Goal: Find specific page/section: Find specific page/section

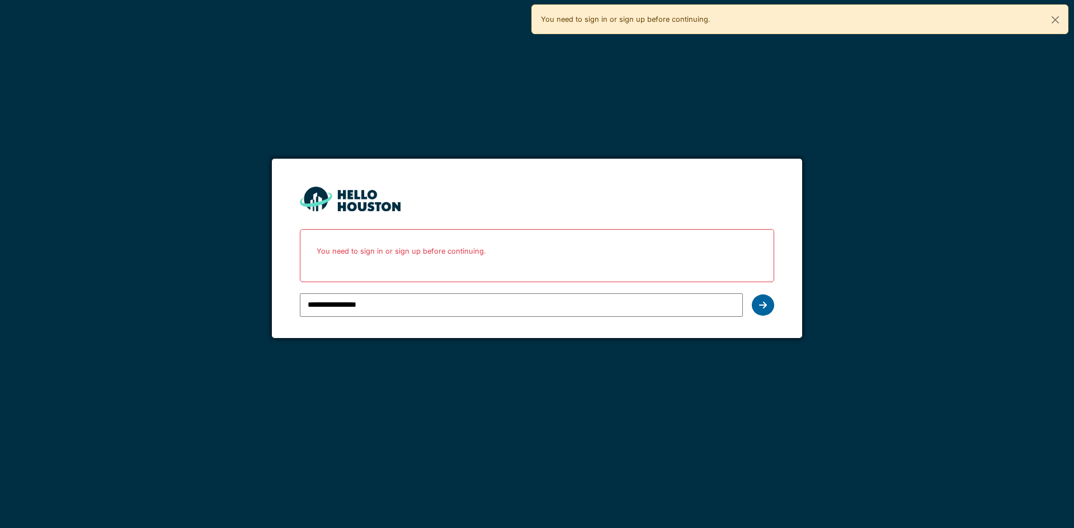
click at [756, 301] on div at bounding box center [762, 305] width 22 height 21
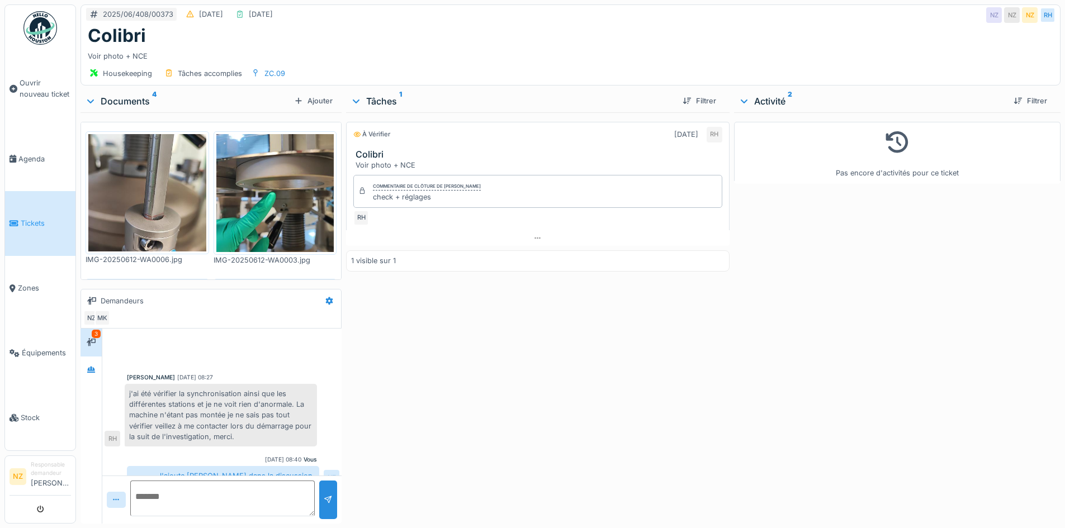
scroll to position [334, 0]
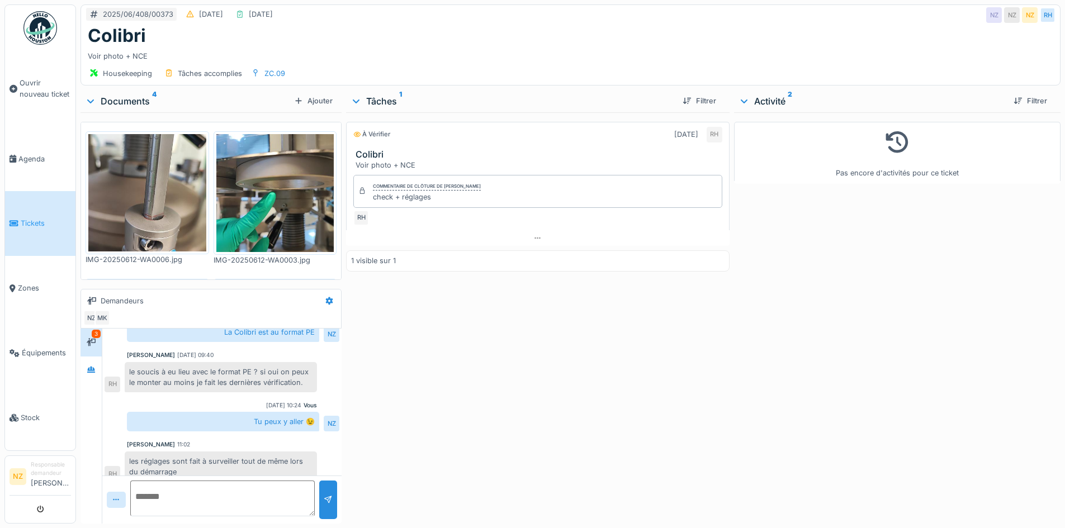
click at [54, 481] on li "Responsable demandeur Nabil Zitouni" at bounding box center [51, 477] width 40 height 32
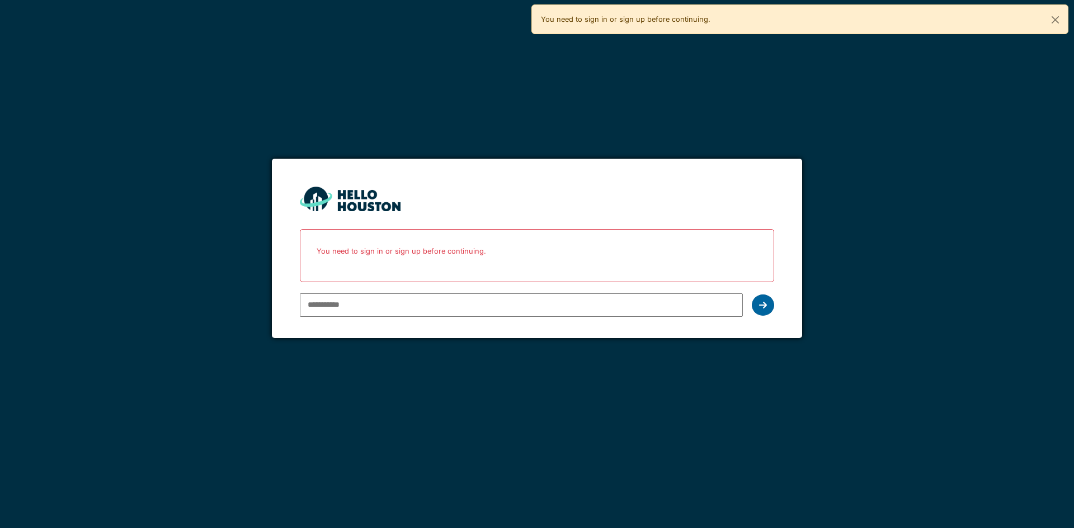
type input "**********"
click at [768, 301] on div at bounding box center [762, 305] width 22 height 21
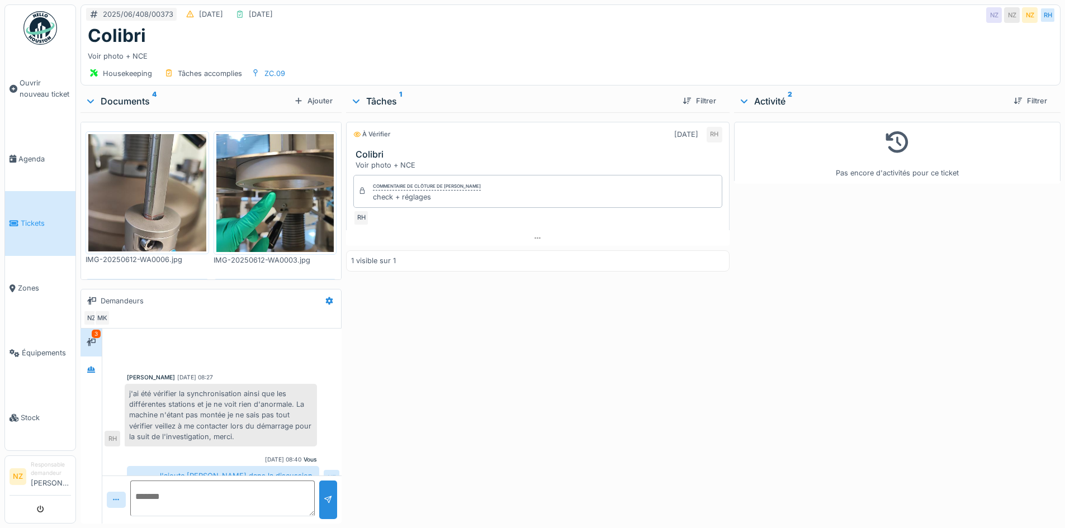
scroll to position [334, 0]
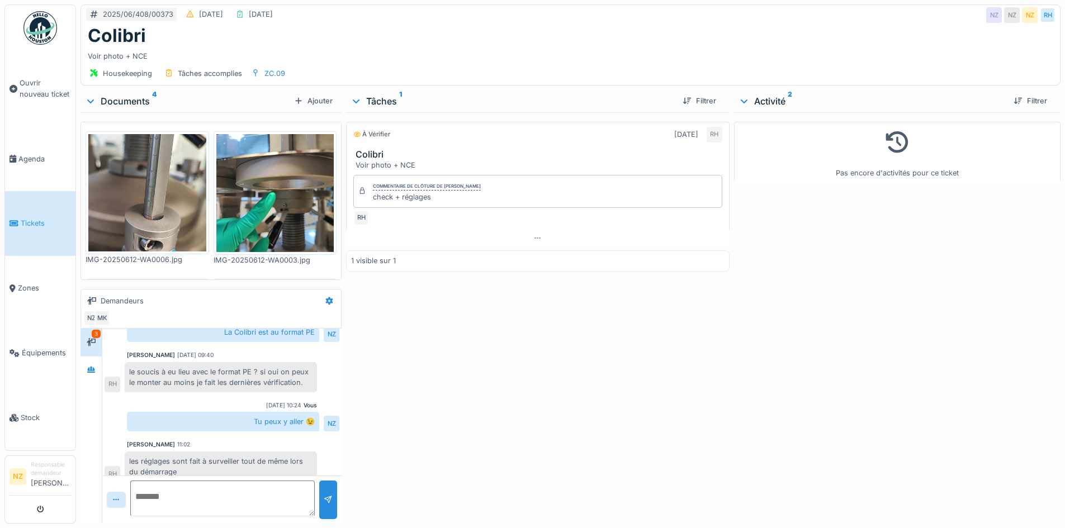
click at [192, 459] on div "les réglages sont fait à surveiller tout de même lors du démarrage" at bounding box center [221, 467] width 192 height 30
click at [110, 195] on img at bounding box center [147, 193] width 118 height 118
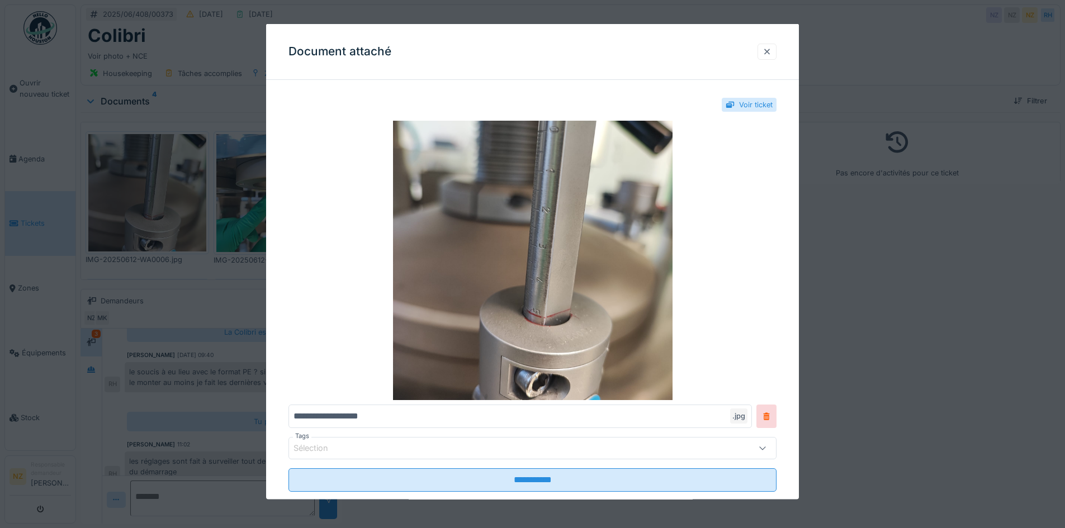
click at [770, 46] on div at bounding box center [767, 51] width 9 height 11
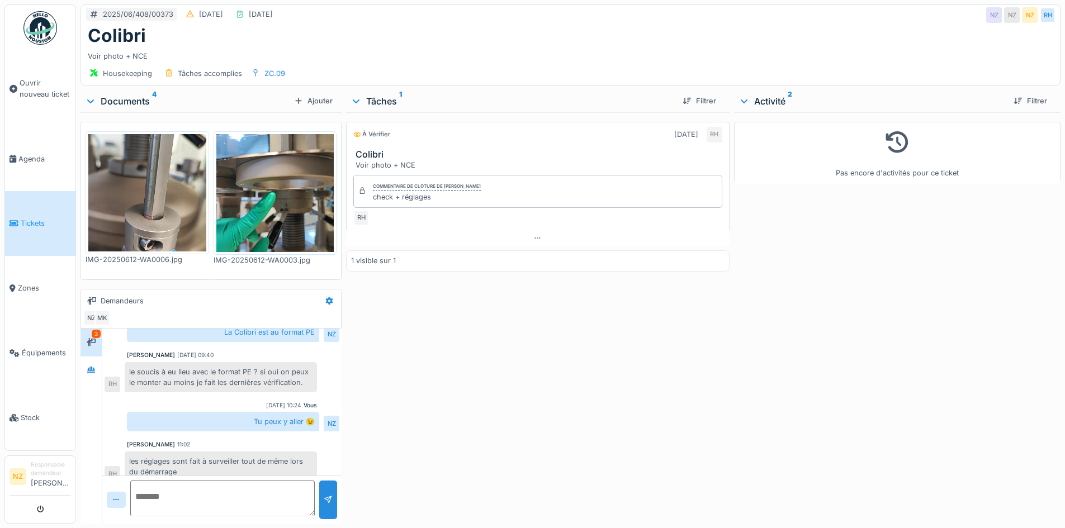
click at [234, 177] on img at bounding box center [275, 193] width 118 height 118
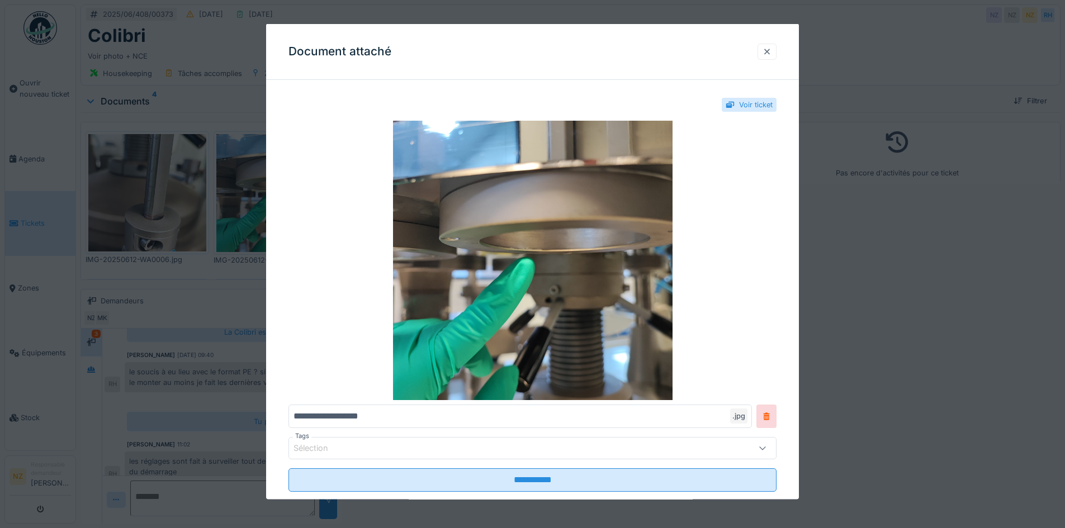
click at [772, 50] on div at bounding box center [767, 51] width 9 height 11
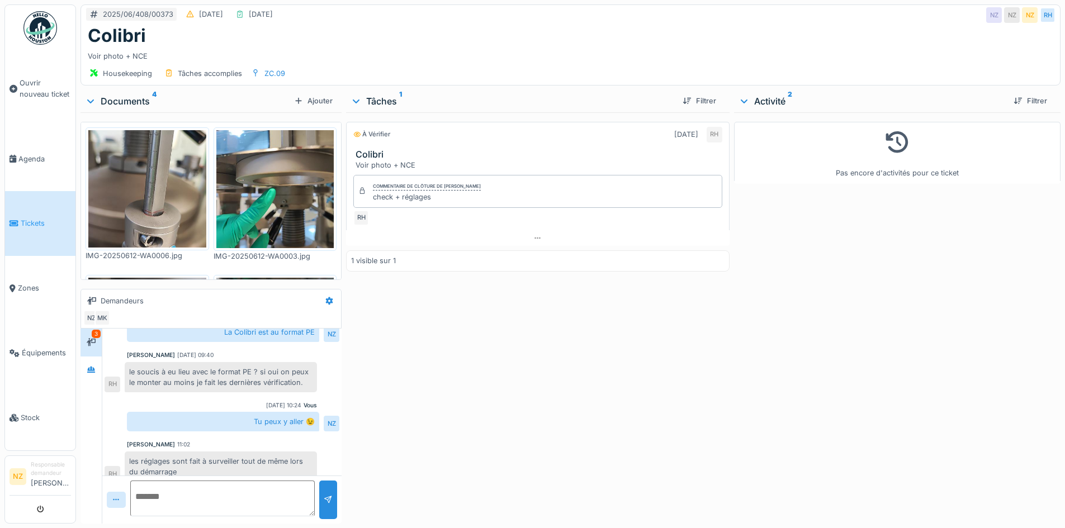
scroll to position [0, 0]
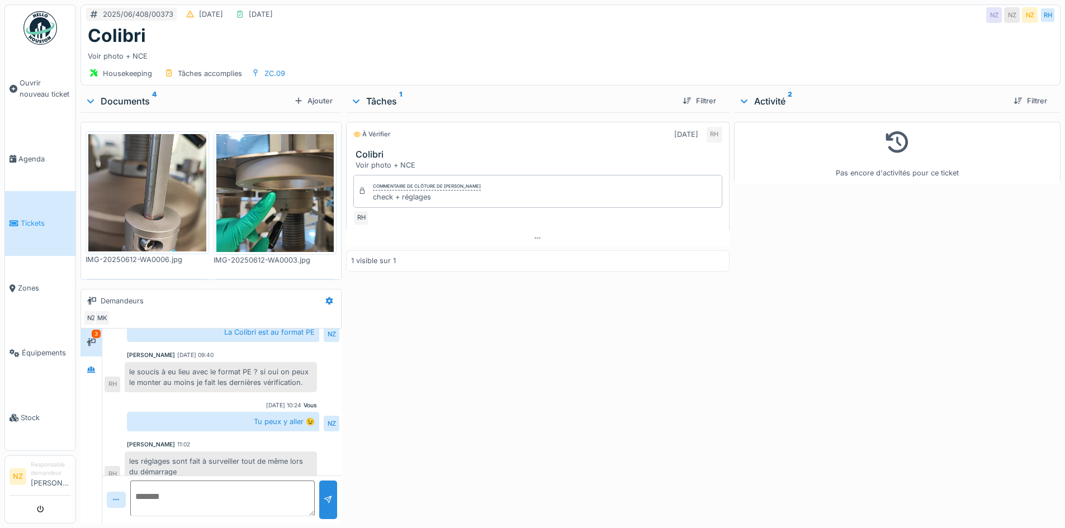
drag, startPoint x: 201, startPoint y: 392, endPoint x: 145, endPoint y: 408, distance: 58.2
